Goal: Check status: Check status

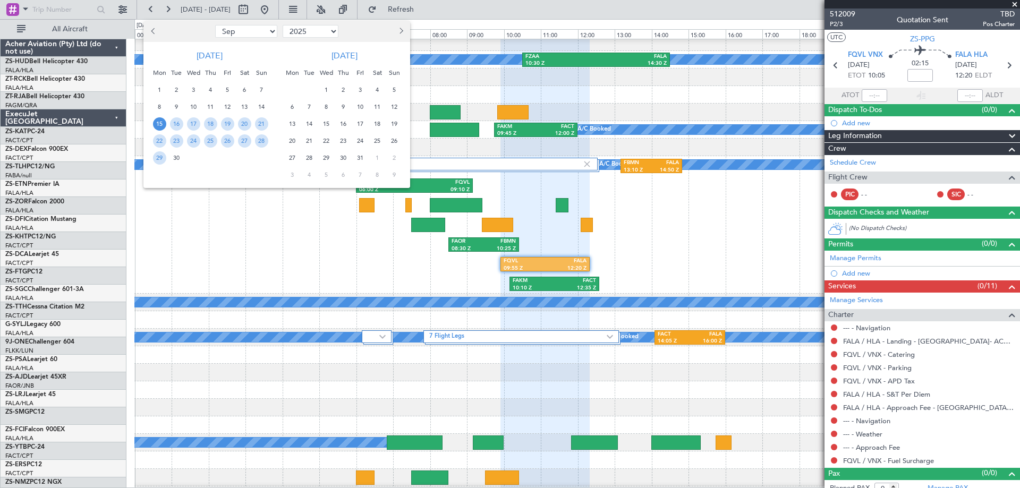
select select "9"
select select "2025"
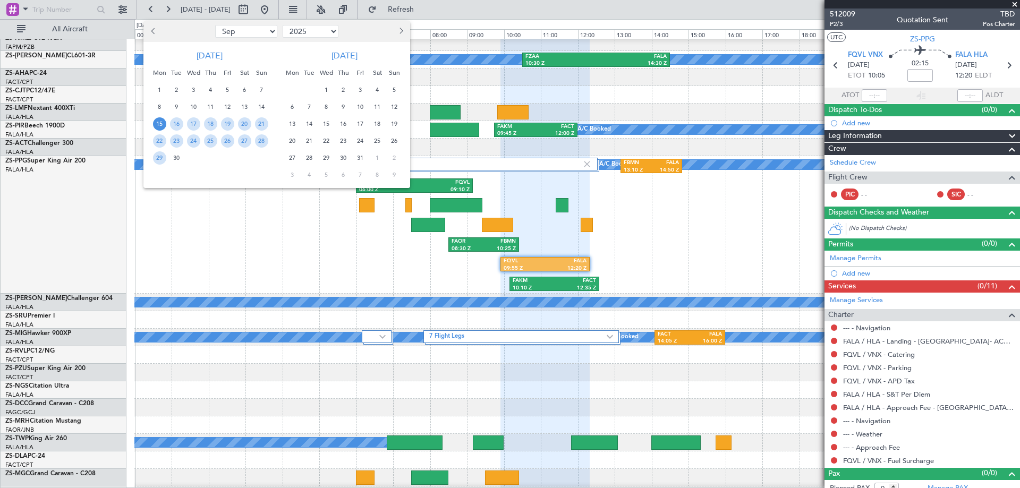
click at [148, 31] on button "Previous month" at bounding box center [154, 31] width 12 height 17
select select "8"
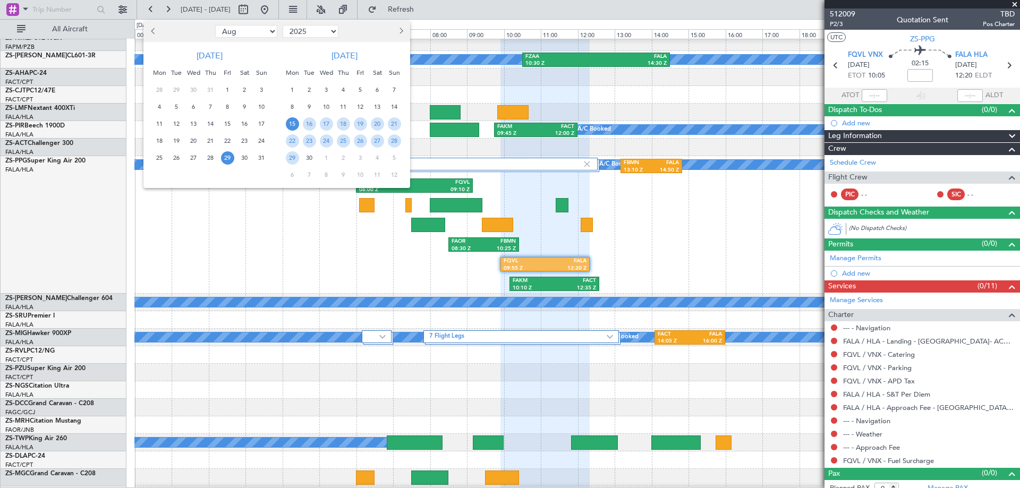
click at [226, 160] on span "29" at bounding box center [227, 157] width 13 height 13
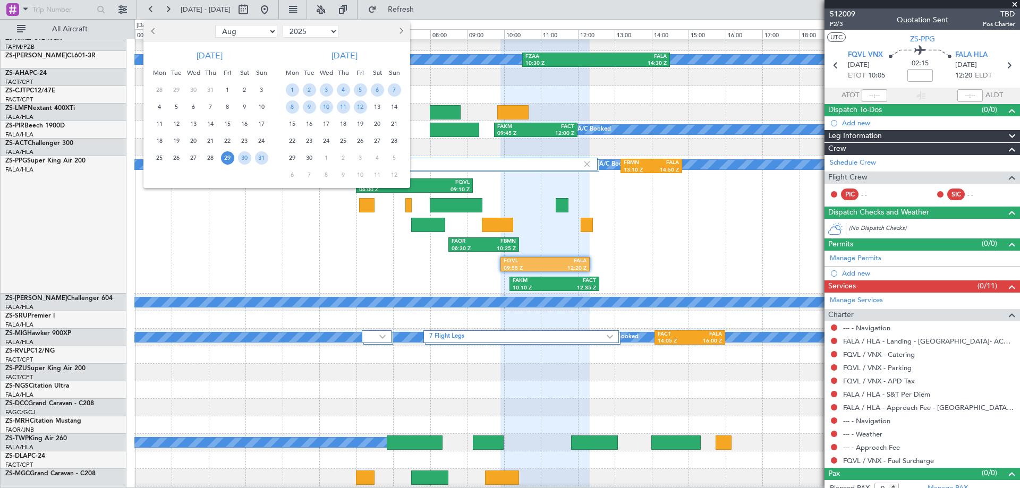
click at [226, 160] on span "29" at bounding box center [227, 157] width 13 height 13
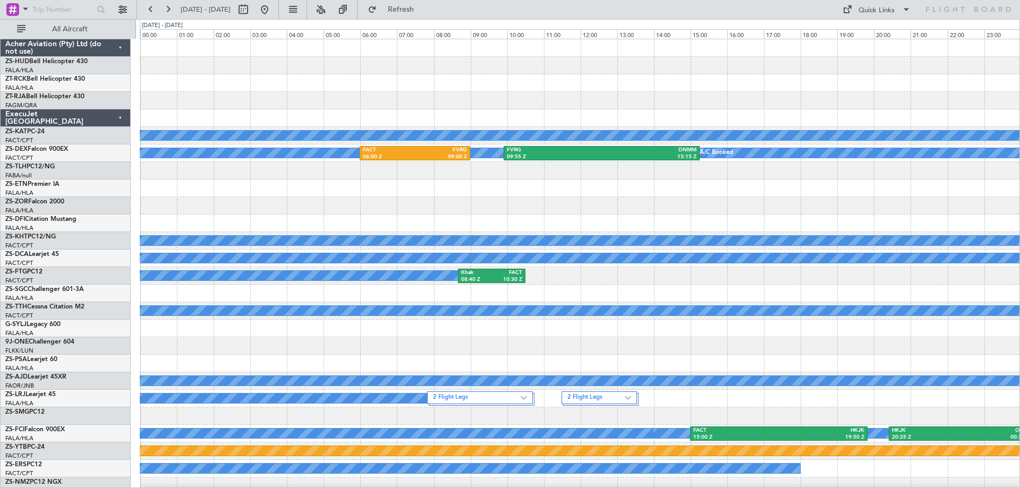
scroll to position [266, 0]
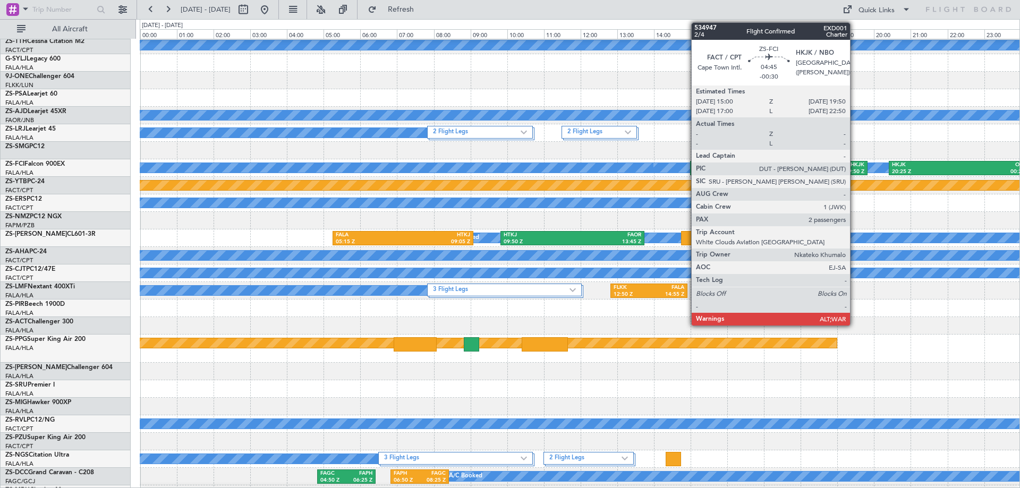
click at [855, 172] on div "19:50 Z" at bounding box center [822, 171] width 86 height 7
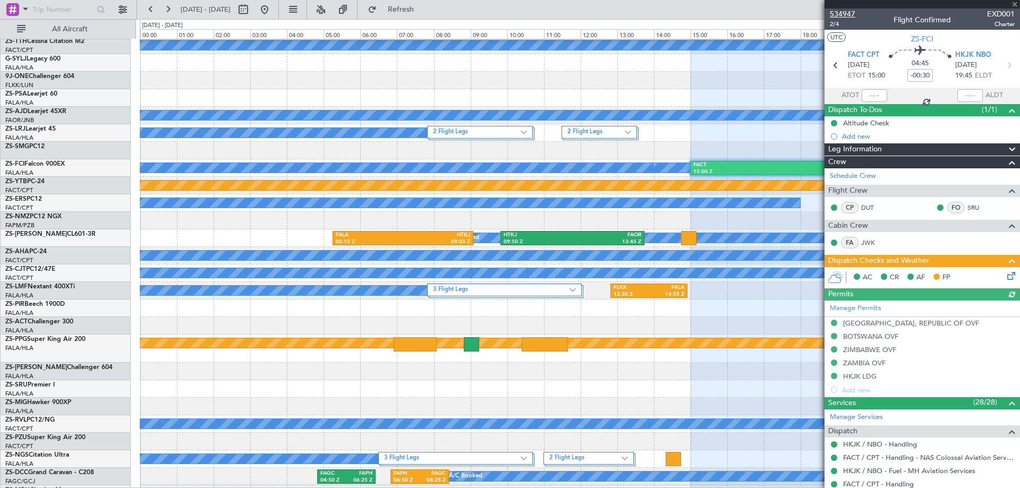
click at [842, 12] on span "534947" at bounding box center [842, 13] width 25 height 11
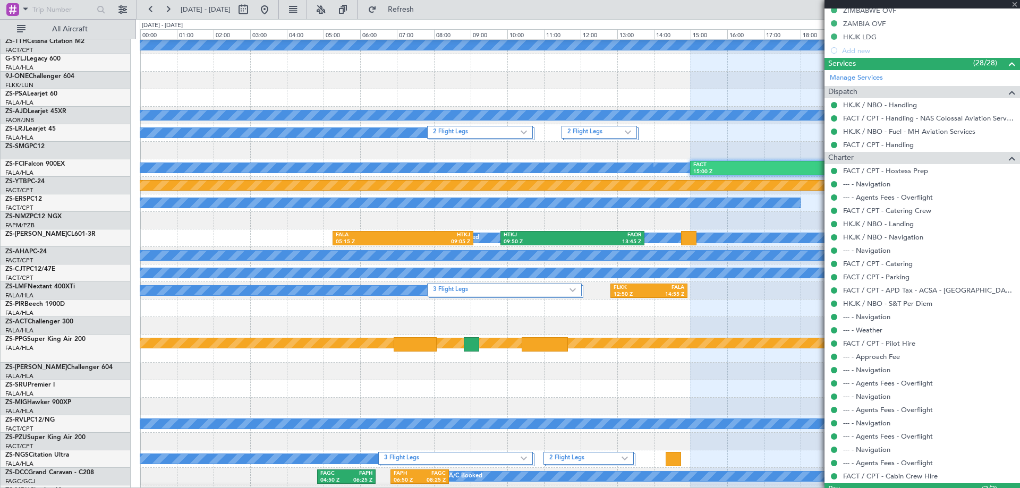
scroll to position [412, 0]
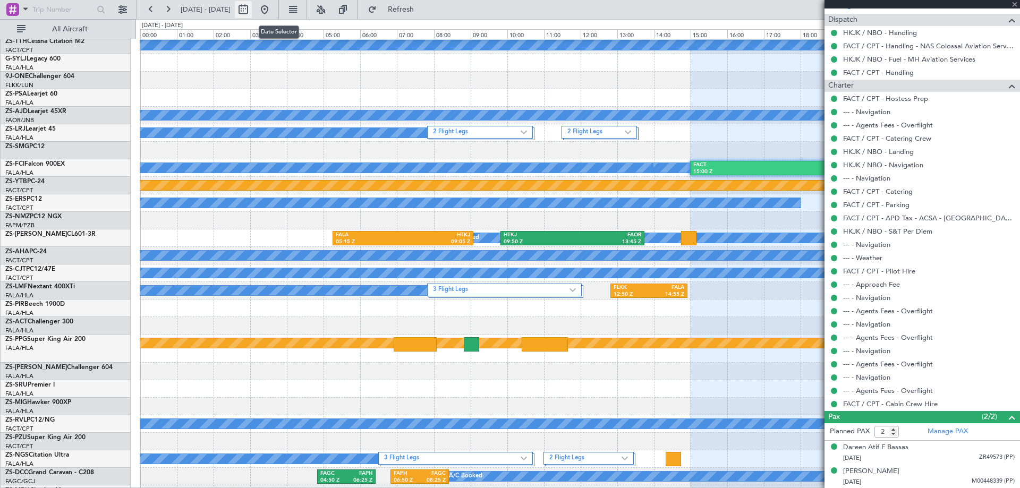
click at [252, 13] on button at bounding box center [243, 9] width 17 height 17
select select "8"
select select "2025"
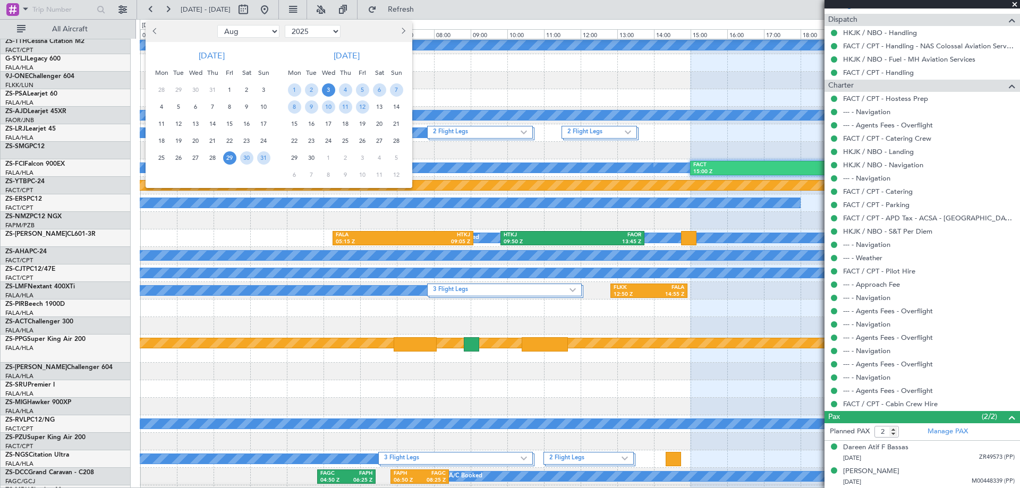
click at [330, 90] on span "3" at bounding box center [328, 89] width 13 height 13
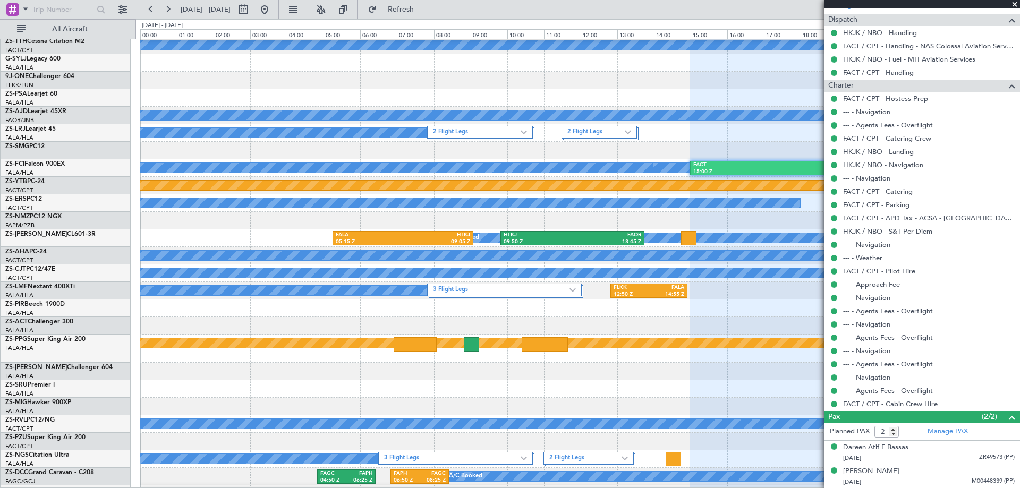
click at [330, 90] on span "3" at bounding box center [328, 89] width 13 height 13
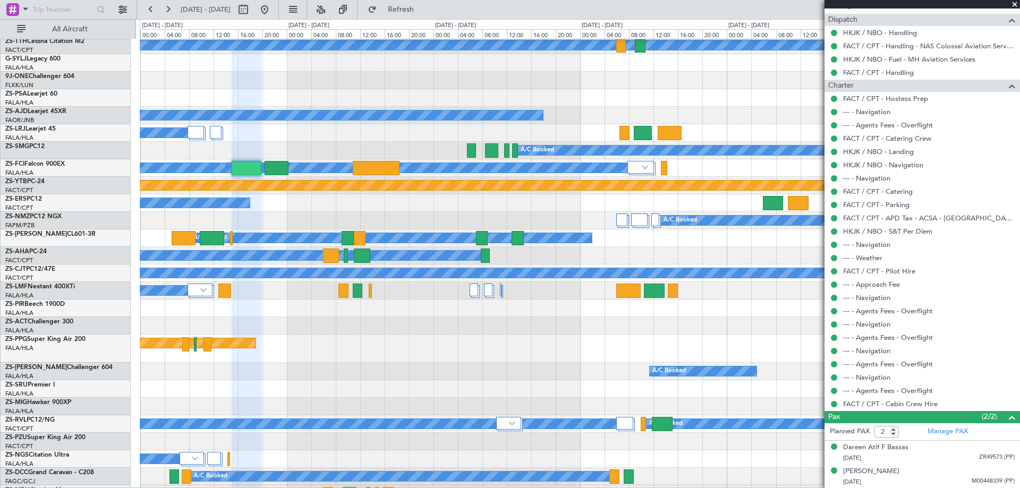
click at [1017, 6] on span at bounding box center [1014, 5] width 11 height 10
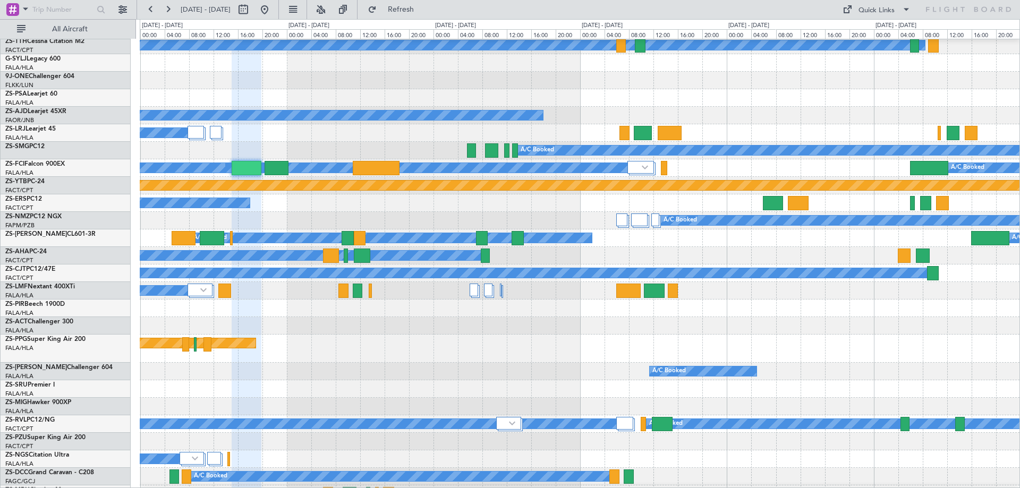
type input "0"
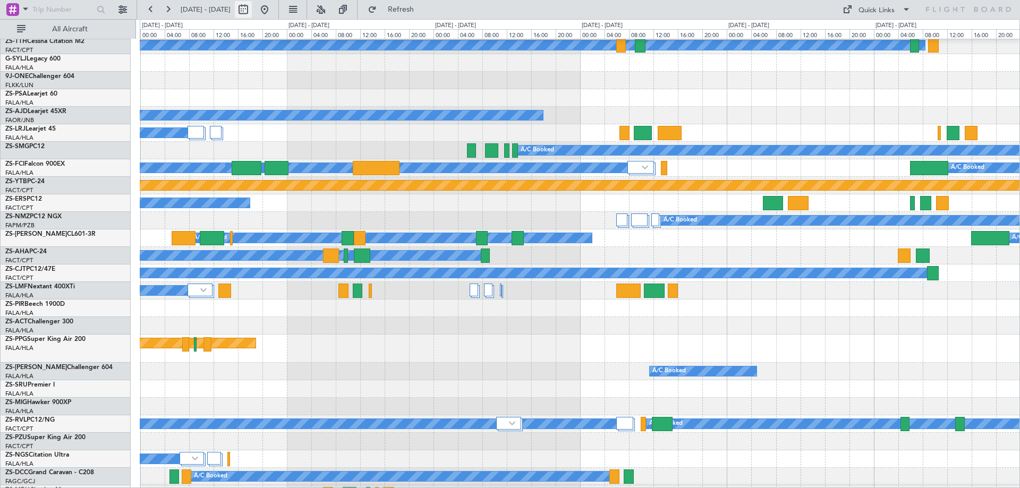
click at [252, 13] on button at bounding box center [243, 9] width 17 height 17
select select "8"
select select "2025"
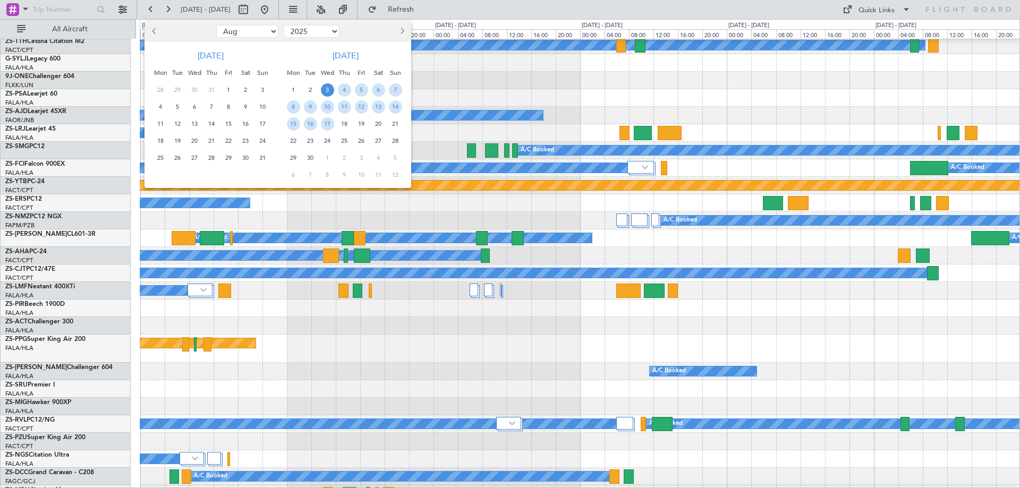
click at [326, 89] on span "3" at bounding box center [327, 89] width 13 height 13
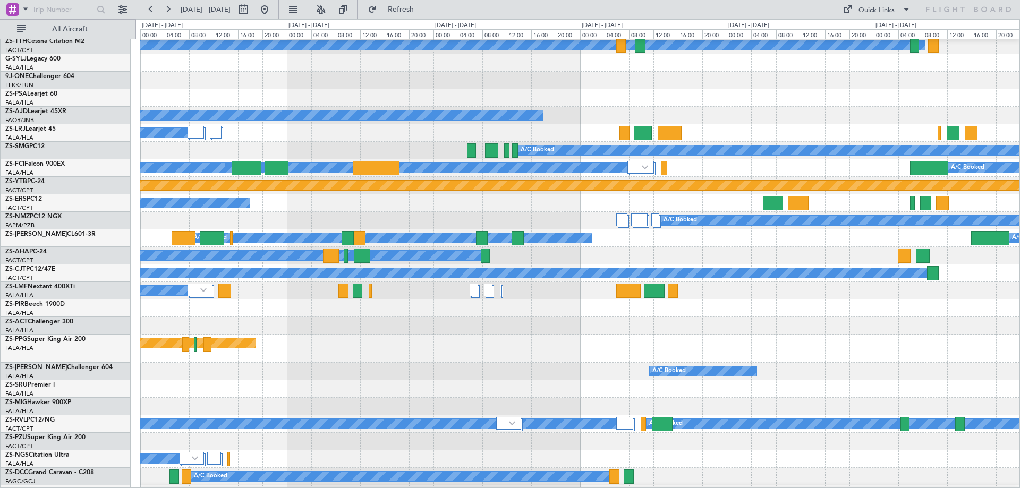
select select "9"
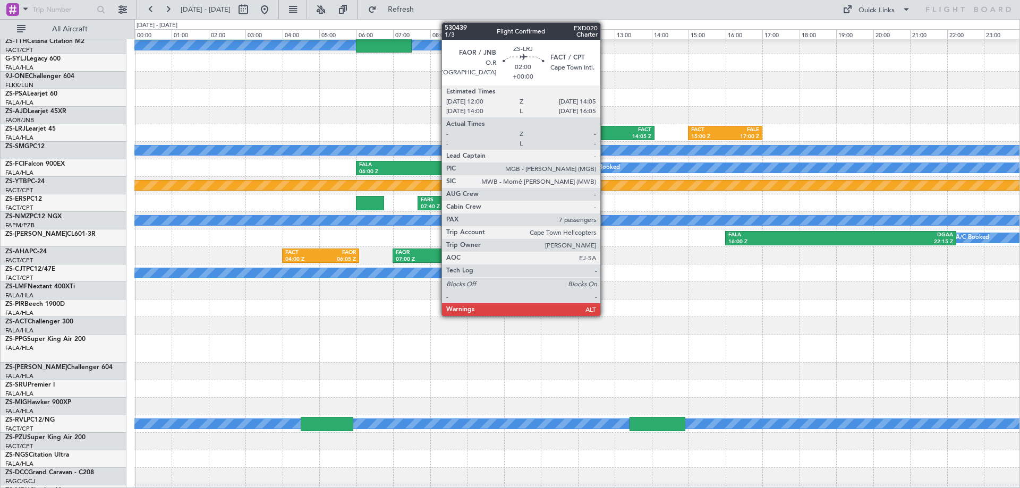
click at [605, 130] on div "FAOR" at bounding box center [599, 129] width 36 height 7
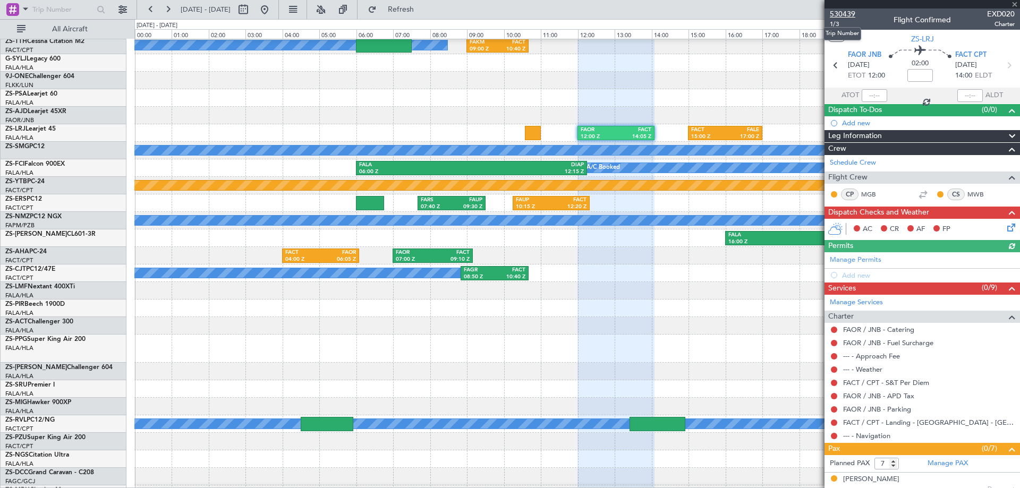
click at [842, 12] on span "530439" at bounding box center [842, 13] width 25 height 11
click at [1014, 2] on div at bounding box center [921, 4] width 195 height 8
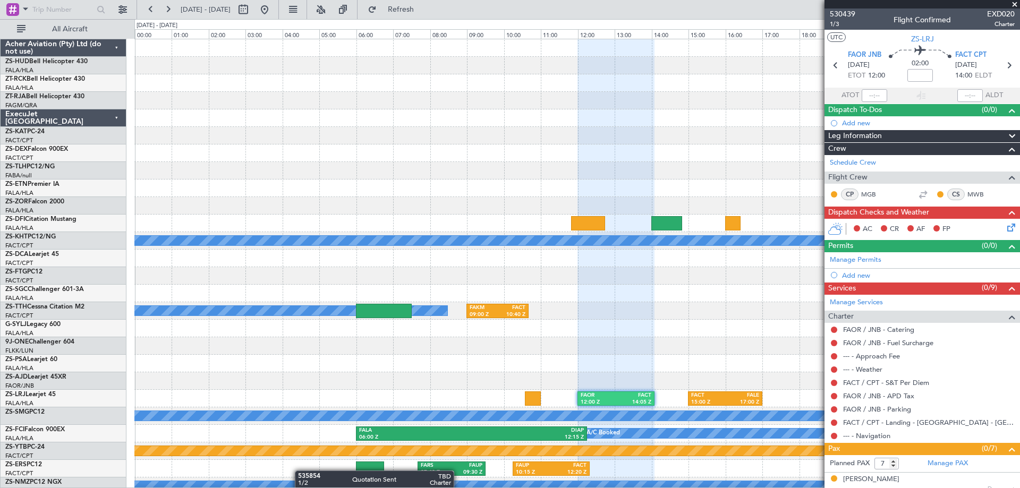
scroll to position [266, 0]
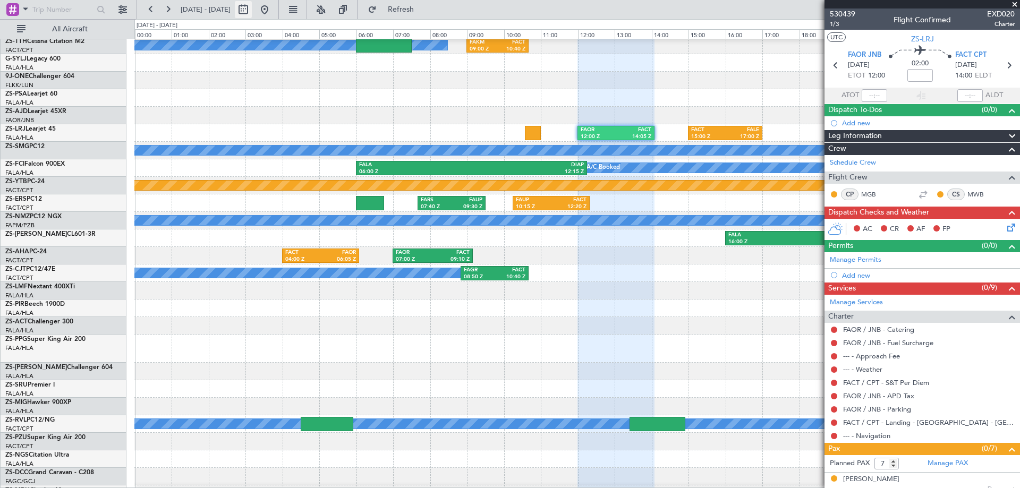
click at [252, 14] on button at bounding box center [243, 9] width 17 height 17
select select "9"
select select "2025"
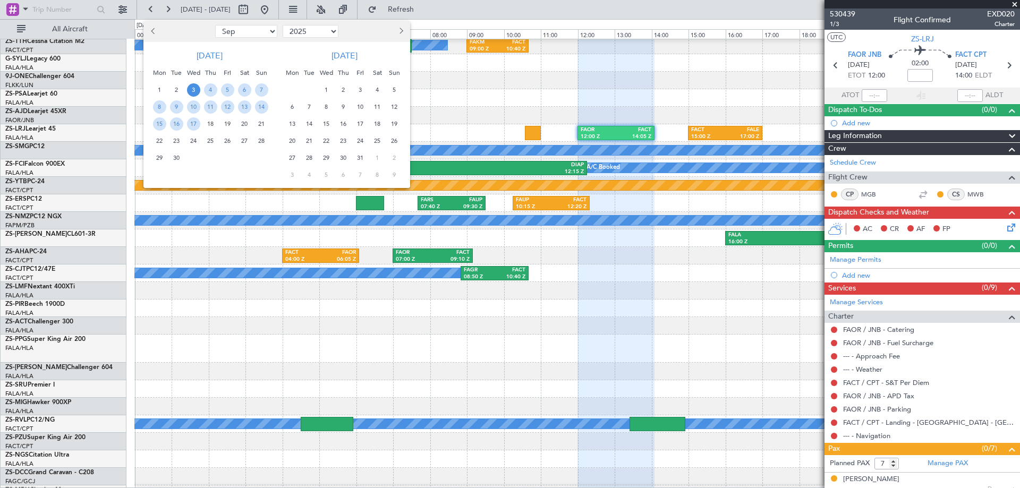
click at [152, 33] on button "Previous month" at bounding box center [154, 31] width 12 height 17
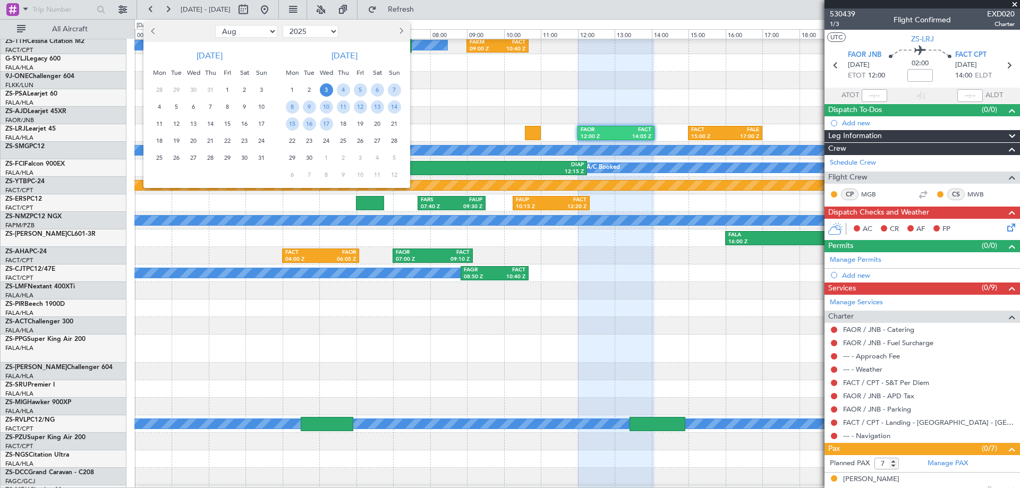
click at [152, 33] on button "Previous month" at bounding box center [154, 31] width 12 height 17
click at [344, 160] on span "28" at bounding box center [343, 157] width 13 height 13
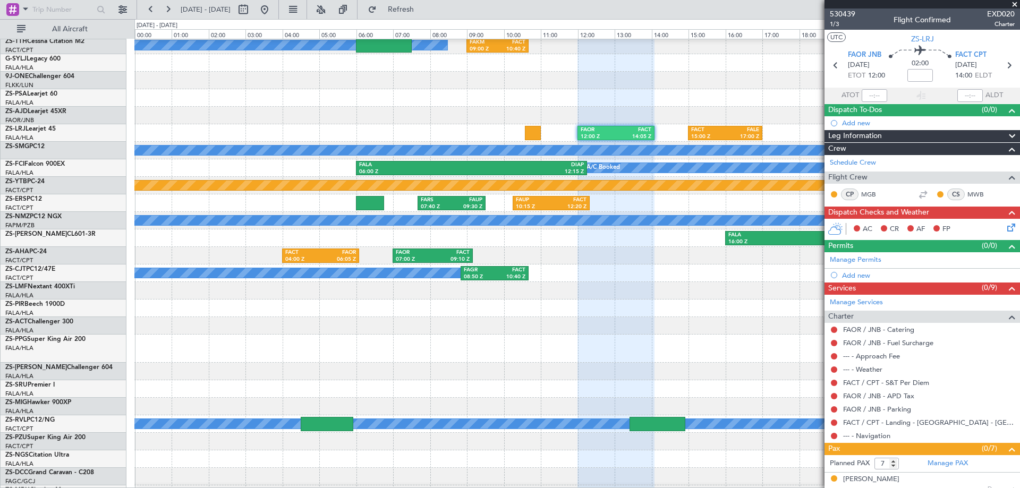
select select "8"
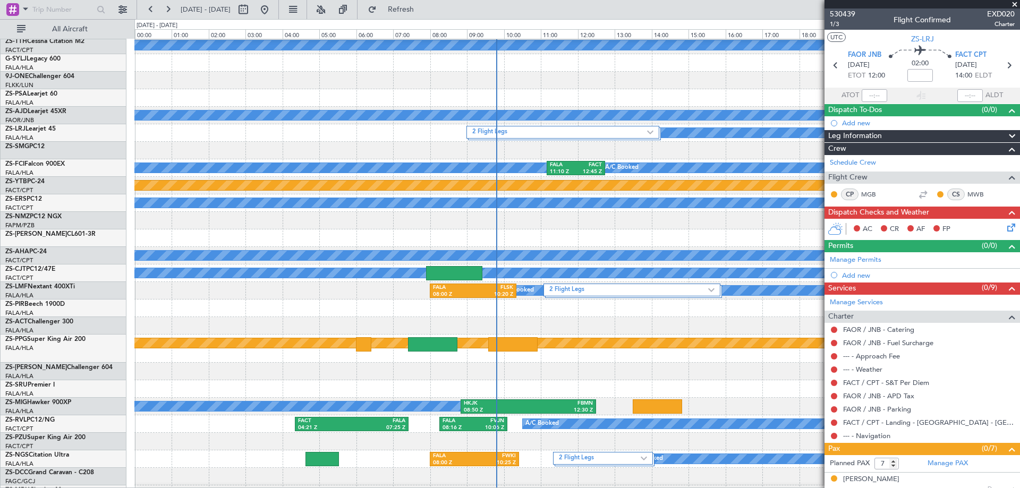
click at [1016, 2] on span at bounding box center [1014, 5] width 11 height 10
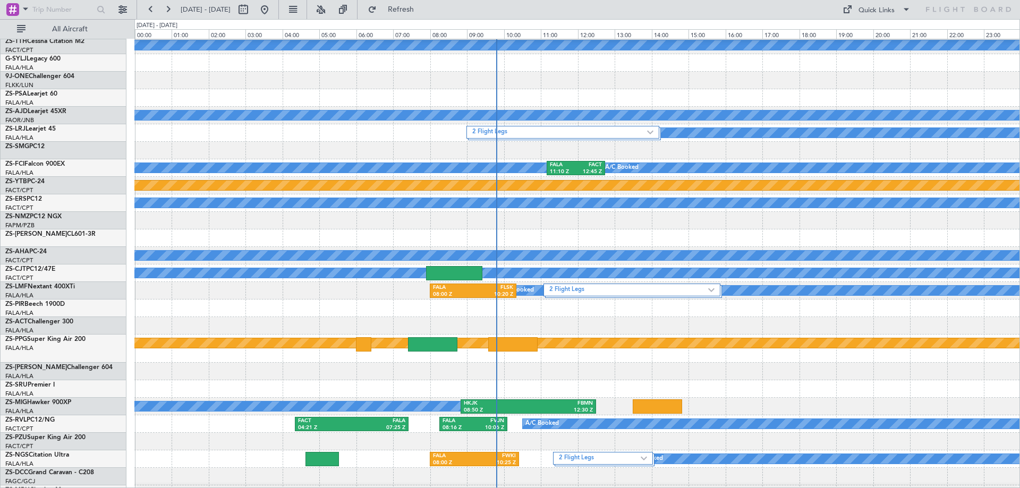
type input "0"
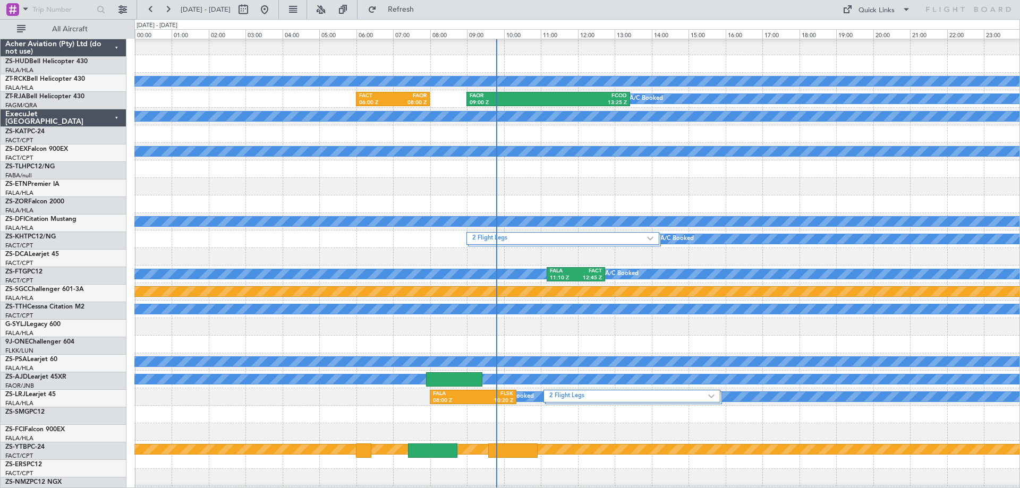
scroll to position [212, 0]
